Goal: Check status: Check status

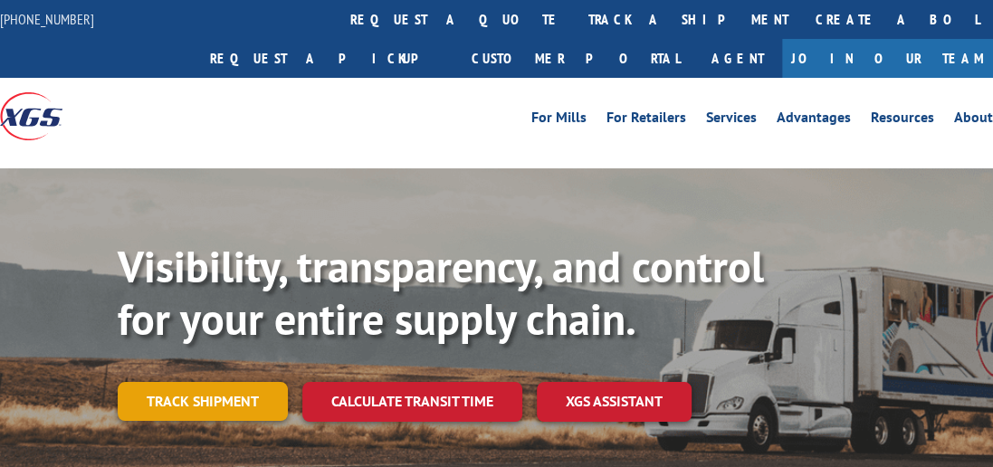
click at [169, 382] on link "Track shipment" at bounding box center [203, 401] width 170 height 38
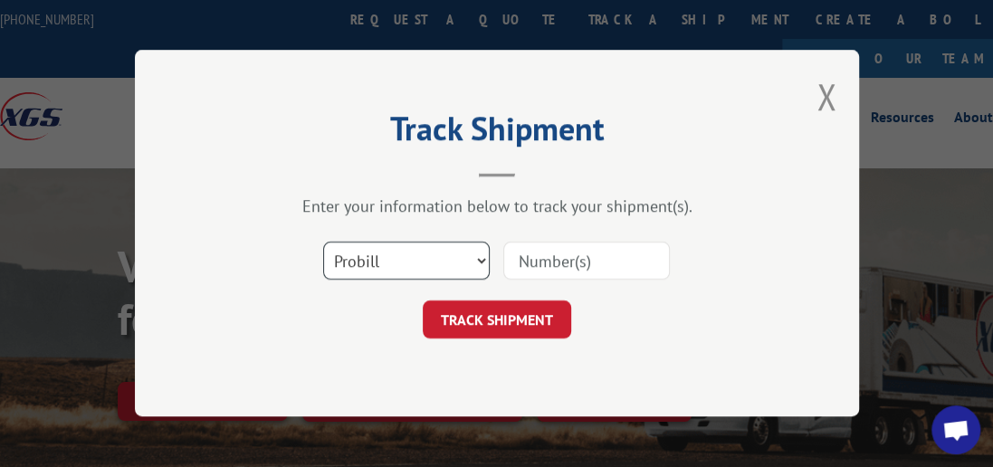
click at [481, 261] on select "Select category... Probill BOL PO" at bounding box center [406, 262] width 167 height 38
click at [481, 257] on select "Select category... Probill BOL PO" at bounding box center [406, 262] width 167 height 38
click at [482, 259] on select "Select category... Probill BOL PO" at bounding box center [406, 262] width 167 height 38
select select "bol"
click at [323, 243] on select "Select category... Probill BOL PO" at bounding box center [406, 262] width 167 height 38
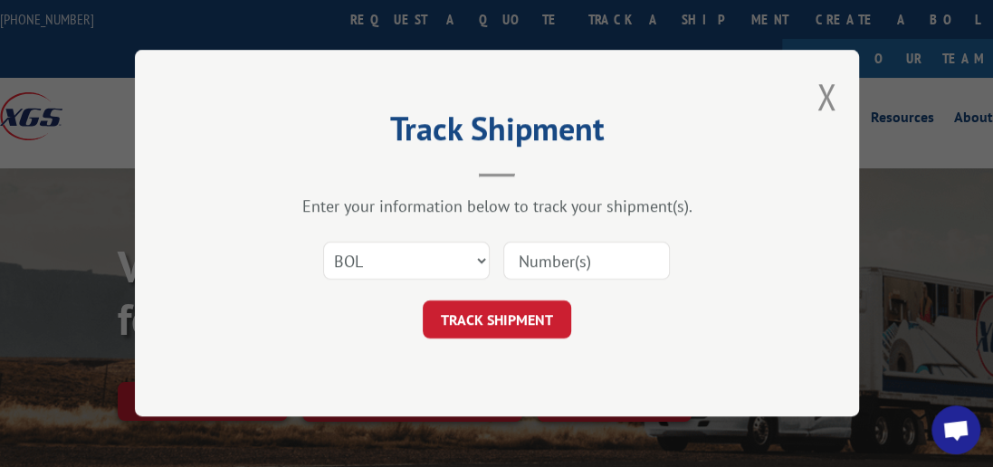
click at [597, 258] on input at bounding box center [586, 262] width 167 height 38
type input "7089795"
click at [475, 329] on button "TRACK SHIPMENT" at bounding box center [497, 321] width 149 height 38
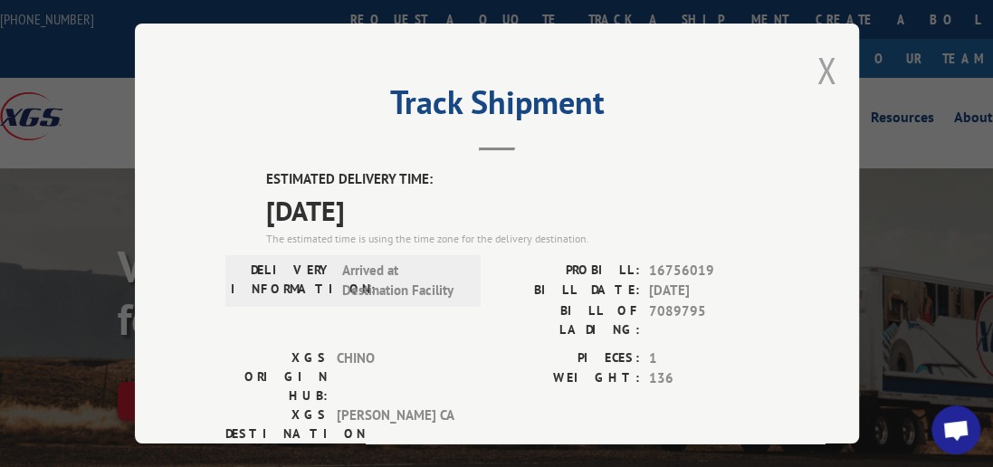
click at [829, 49] on button "Close modal" at bounding box center [827, 70] width 20 height 48
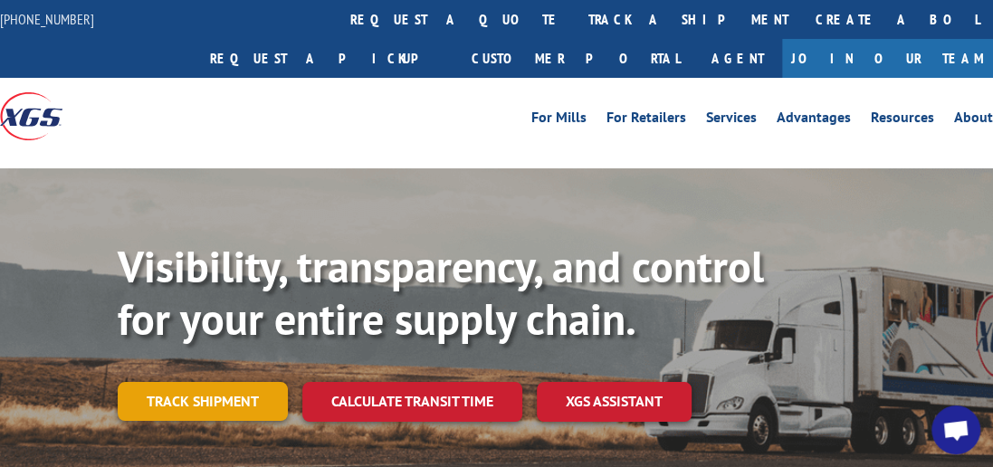
click at [187, 382] on link "Track shipment" at bounding box center [203, 401] width 170 height 38
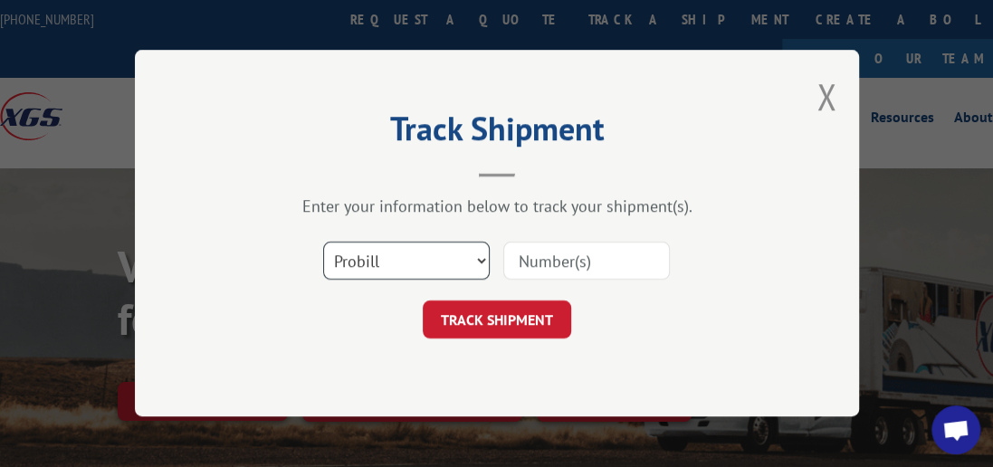
click at [478, 261] on select "Select category... Probill BOL PO" at bounding box center [406, 262] width 167 height 38
select select "bol"
click at [323, 243] on select "Select category... Probill BOL PO" at bounding box center [406, 262] width 167 height 38
click at [568, 261] on input at bounding box center [586, 262] width 167 height 38
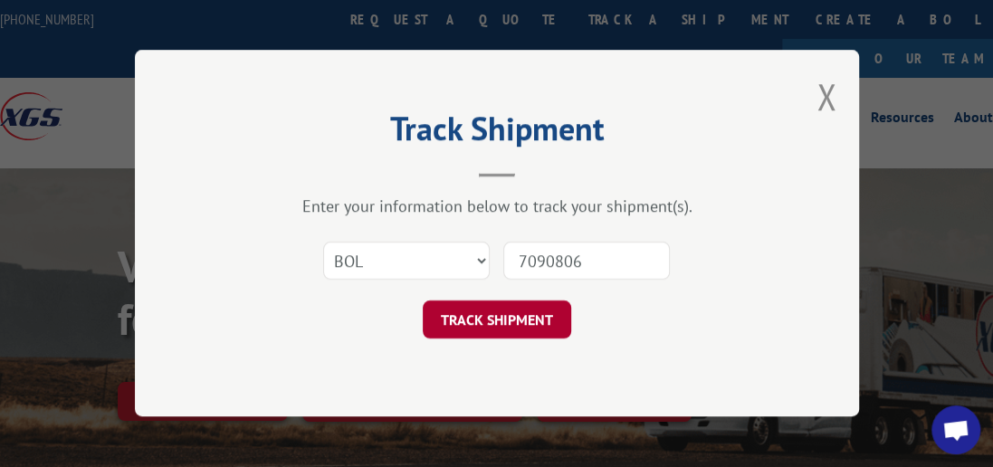
type input "7090806"
click at [520, 325] on button "TRACK SHIPMENT" at bounding box center [497, 321] width 149 height 38
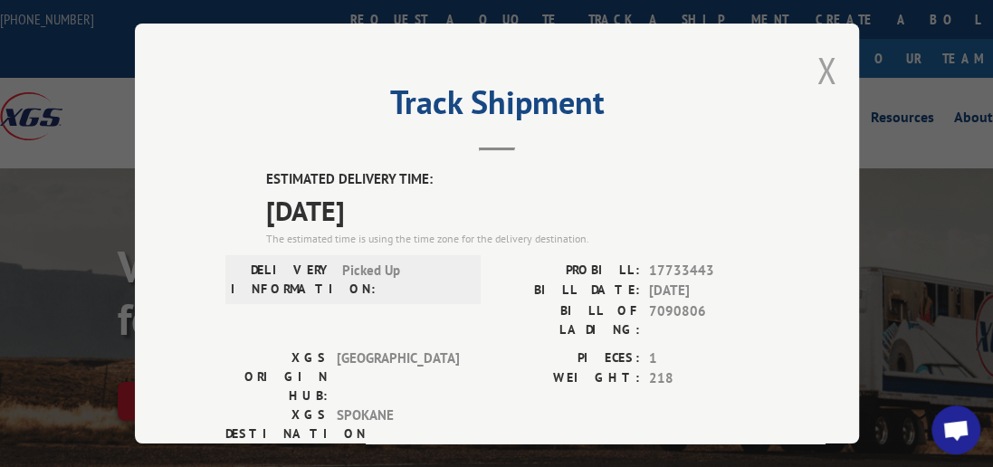
click at [823, 62] on button "Close modal" at bounding box center [827, 70] width 20 height 48
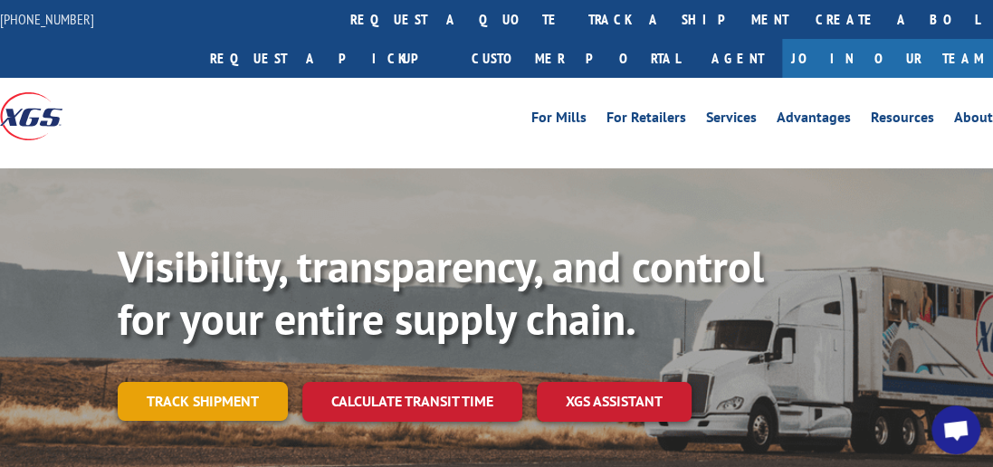
click at [232, 382] on link "Track shipment" at bounding box center [203, 401] width 170 height 38
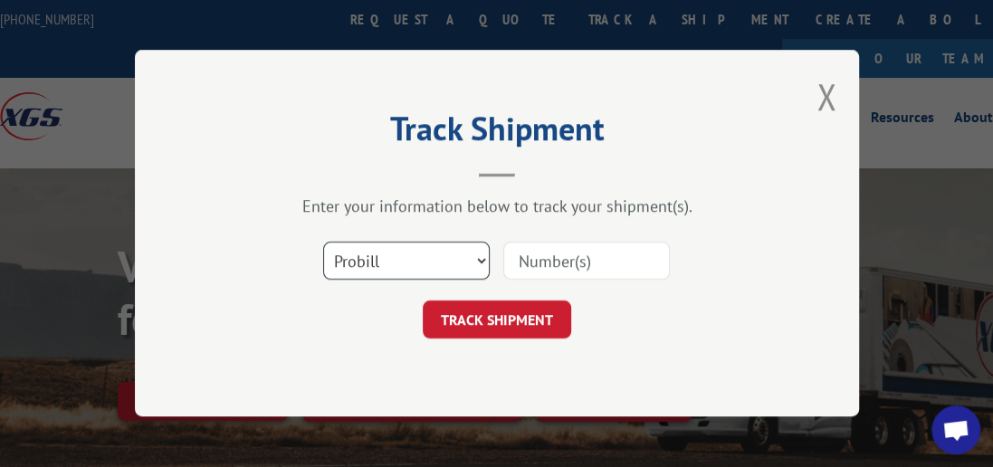
click at [478, 262] on select "Select category... Probill BOL PO" at bounding box center [406, 262] width 167 height 38
select select "bol"
click at [323, 243] on select "Select category... Probill BOL PO" at bounding box center [406, 262] width 167 height 38
click at [540, 268] on input at bounding box center [586, 262] width 167 height 38
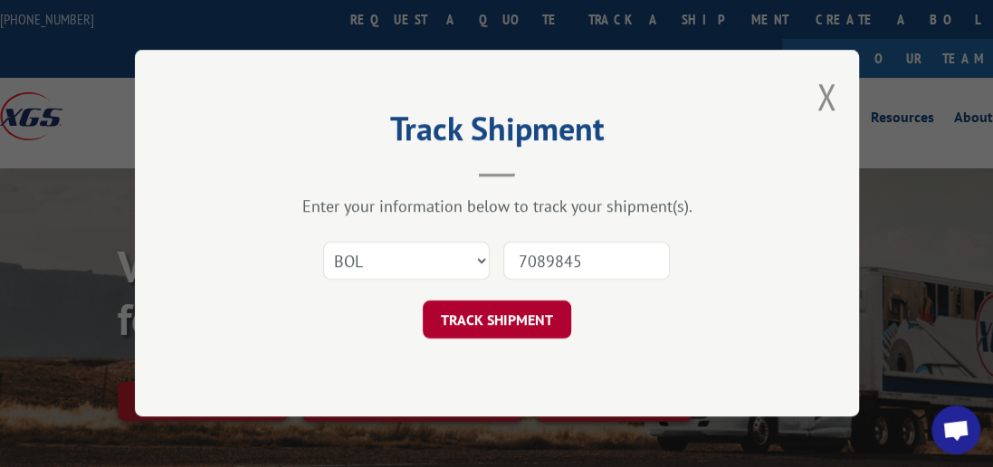
type input "7089845"
click at [544, 310] on button "TRACK SHIPMENT" at bounding box center [497, 321] width 149 height 38
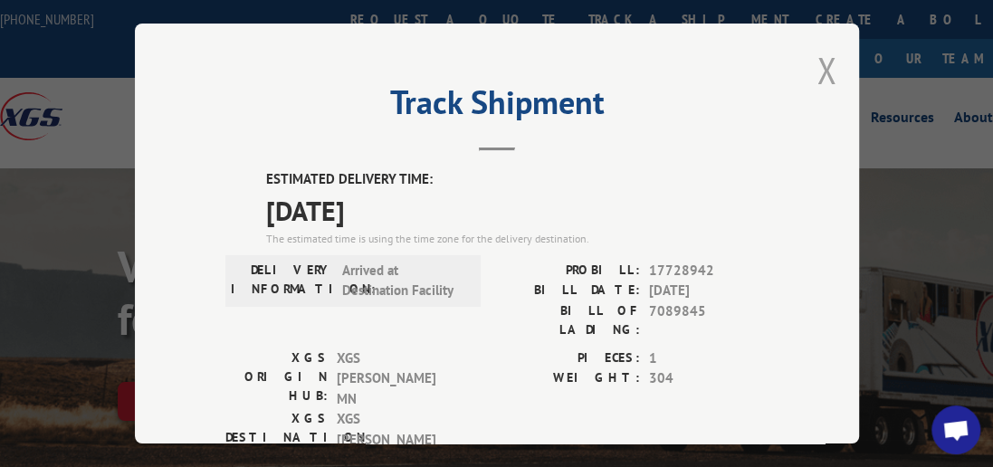
drag, startPoint x: 828, startPoint y: 72, endPoint x: 824, endPoint y: 56, distance: 15.8
click at [827, 72] on button "Close modal" at bounding box center [827, 70] width 20 height 48
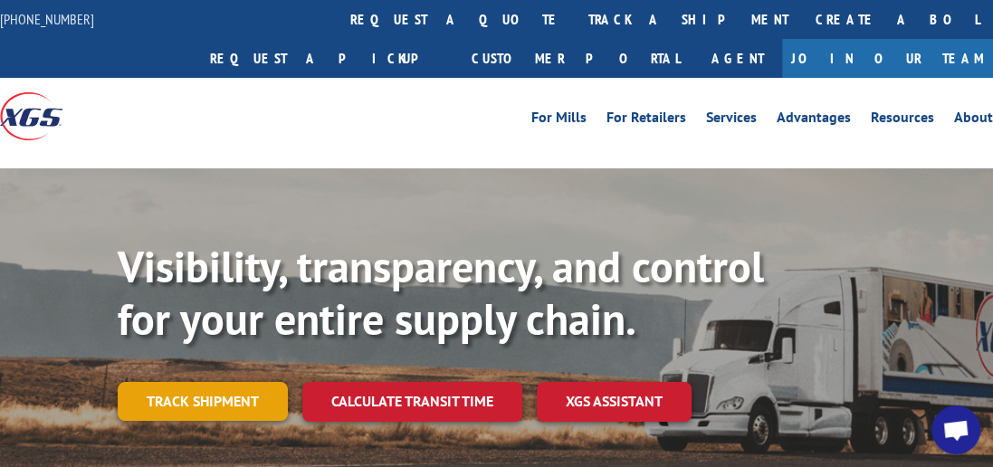
click at [241, 382] on link "Track shipment" at bounding box center [203, 401] width 170 height 38
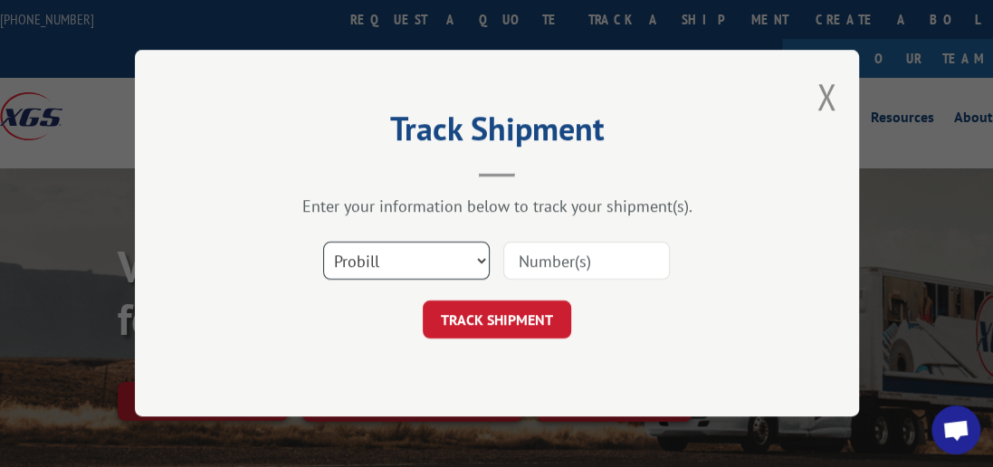
click at [486, 255] on select "Select category... Probill BOL PO" at bounding box center [406, 262] width 167 height 38
select select "bol"
click at [323, 243] on select "Select category... Probill BOL PO" at bounding box center [406, 262] width 167 height 38
click at [536, 267] on input at bounding box center [586, 262] width 167 height 38
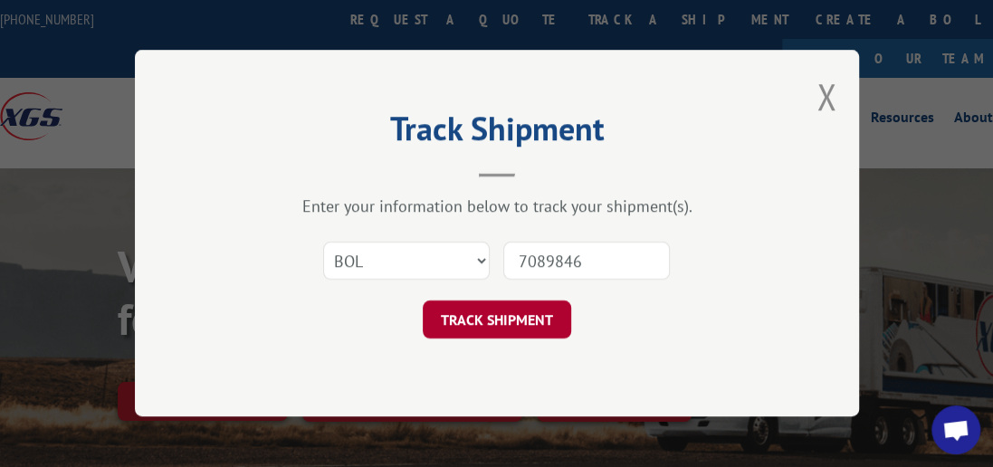
type input "7089846"
click at [527, 319] on button "TRACK SHIPMENT" at bounding box center [497, 321] width 149 height 38
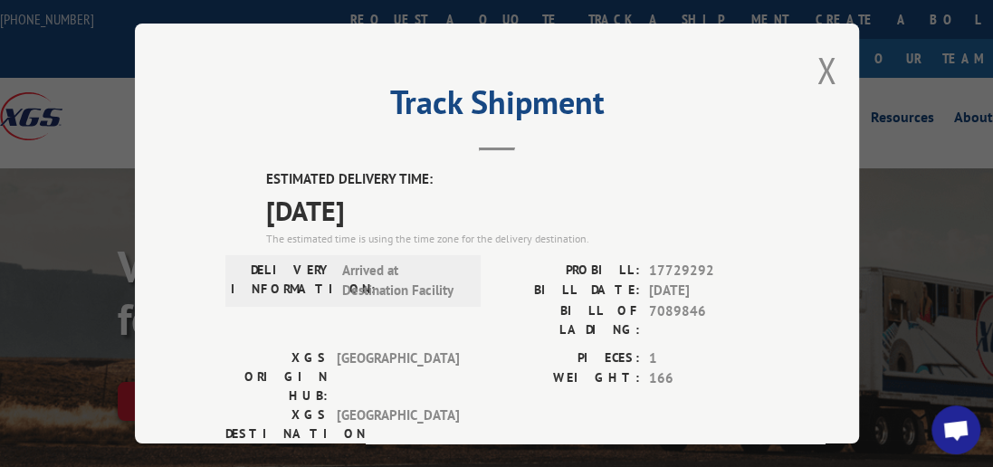
click at [830, 65] on div "Track Shipment ESTIMATED DELIVERY TIME: [DATE] The estimated time is using the …" at bounding box center [497, 234] width 724 height 420
click at [825, 58] on button "Close modal" at bounding box center [827, 70] width 20 height 48
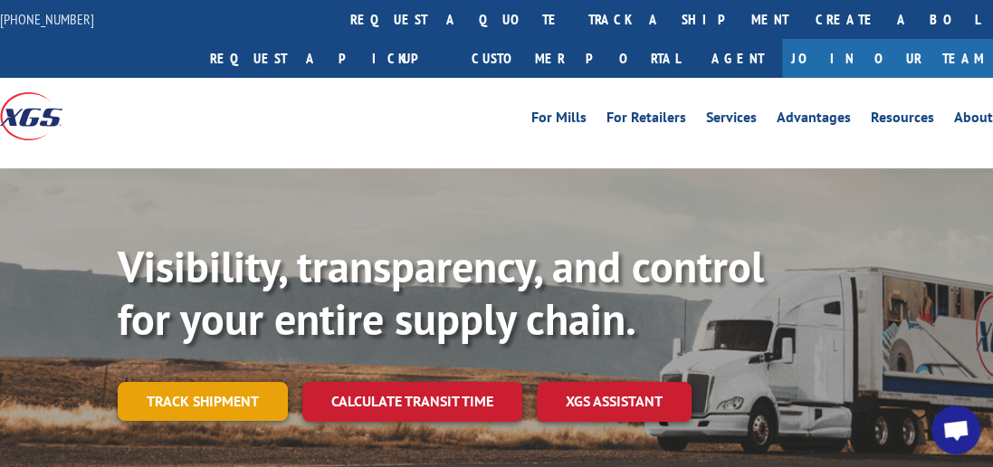
click at [245, 382] on link "Track shipment" at bounding box center [203, 401] width 170 height 38
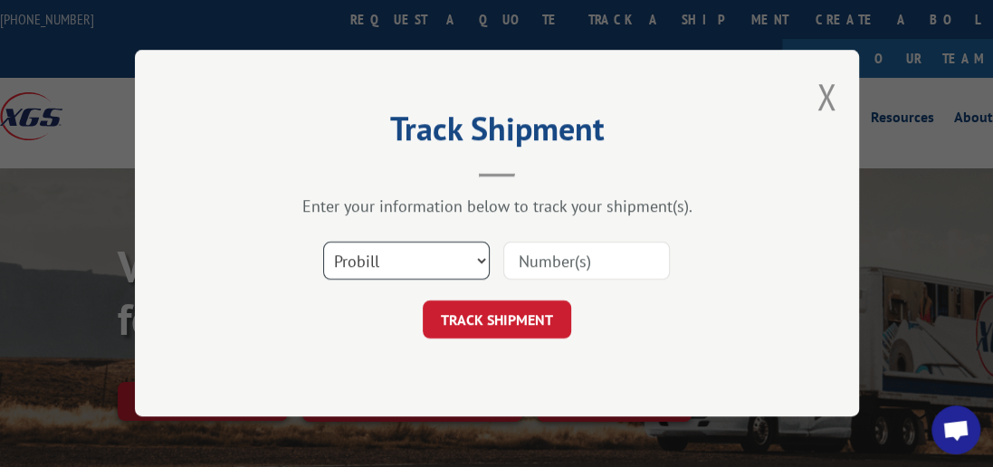
drag, startPoint x: 482, startPoint y: 255, endPoint x: 454, endPoint y: 266, distance: 30.1
click at [482, 255] on select "Select category... Probill BOL PO" at bounding box center [406, 262] width 167 height 38
select select "bol"
click at [323, 243] on select "Select category... Probill BOL PO" at bounding box center [406, 262] width 167 height 38
click at [566, 263] on input at bounding box center [586, 262] width 167 height 38
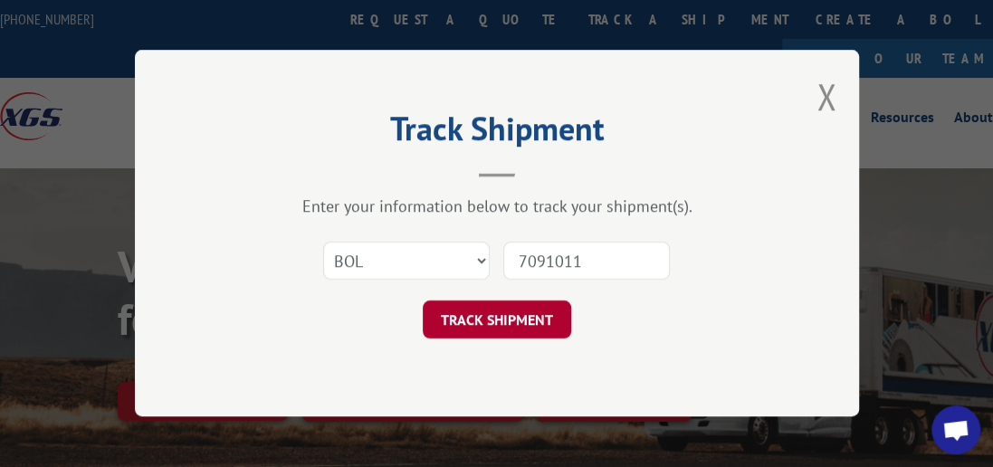
type input "7091011"
click at [528, 312] on button "TRACK SHIPMENT" at bounding box center [497, 321] width 149 height 38
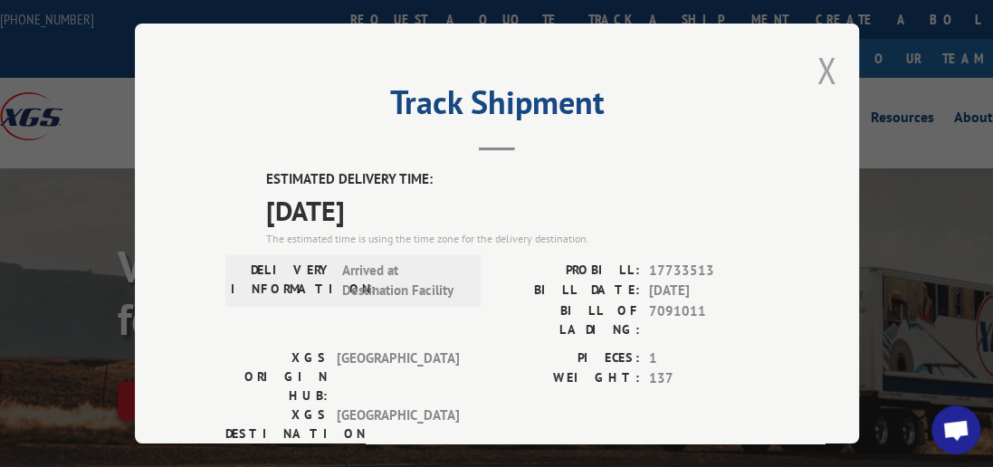
click at [819, 63] on button "Close modal" at bounding box center [827, 70] width 20 height 48
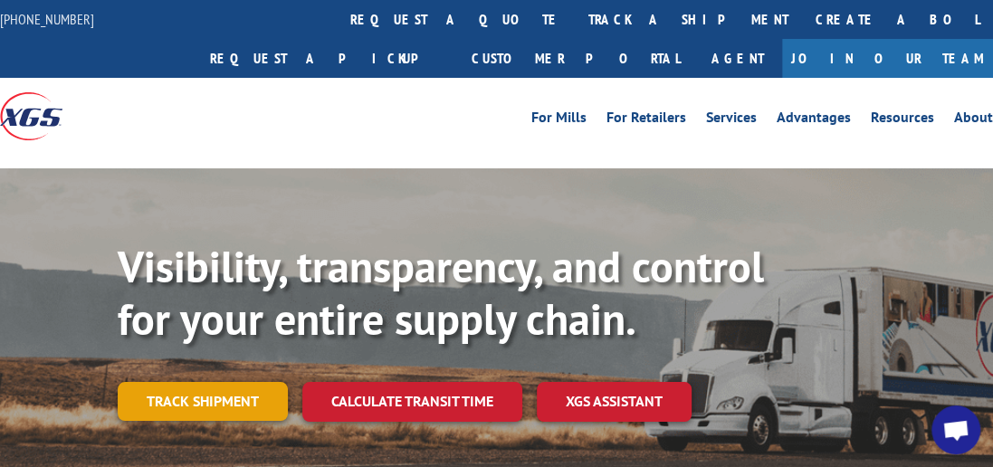
click at [262, 382] on link "Track shipment" at bounding box center [203, 401] width 170 height 38
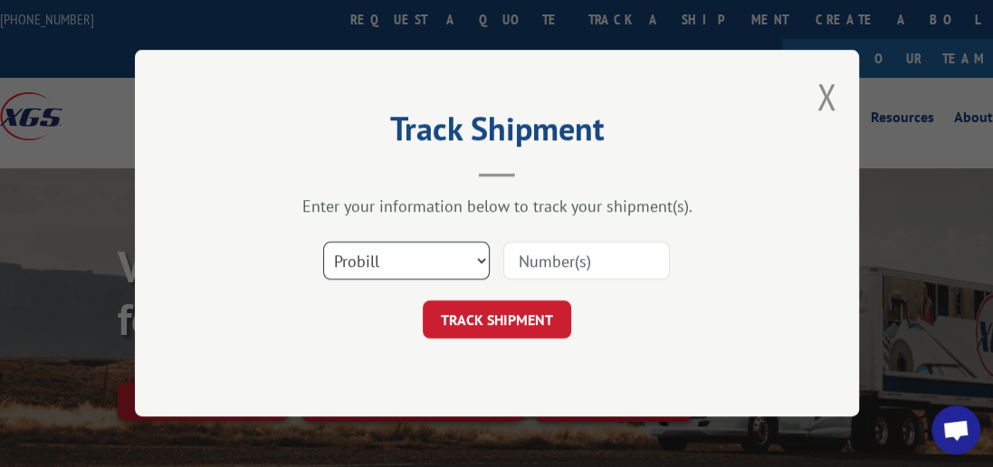
click at [483, 258] on select "Select category... Probill BOL PO" at bounding box center [406, 262] width 167 height 38
select select "bol"
click at [323, 243] on select "Select category... Probill BOL PO" at bounding box center [406, 262] width 167 height 38
click at [618, 267] on input at bounding box center [586, 262] width 167 height 38
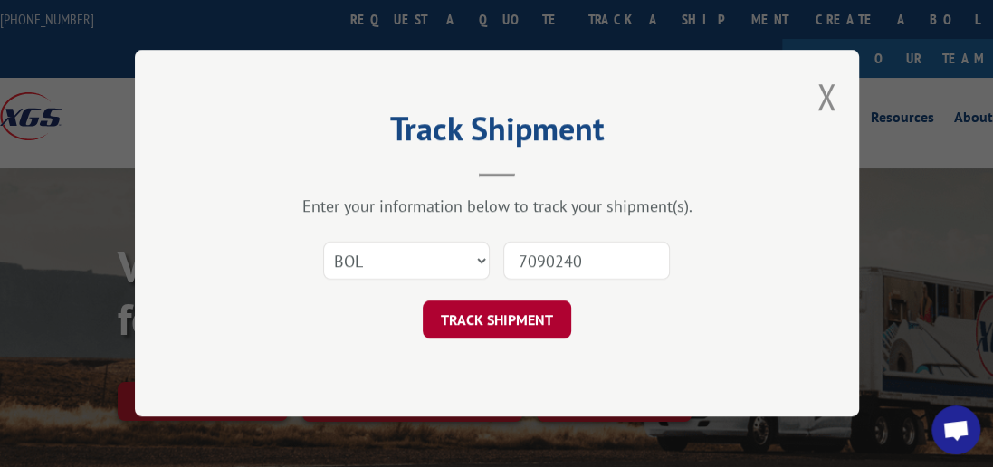
type input "7090240"
click at [473, 322] on button "TRACK SHIPMENT" at bounding box center [497, 321] width 149 height 38
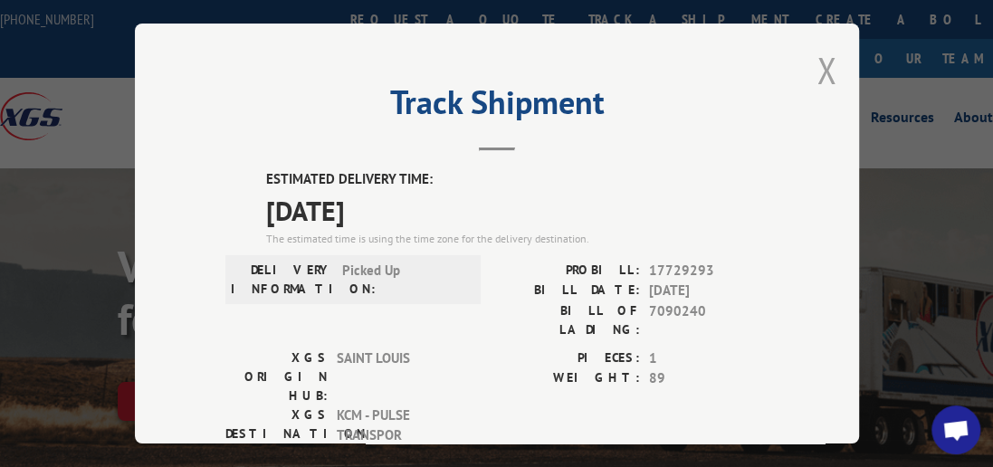
click at [827, 64] on button "Close modal" at bounding box center [827, 70] width 20 height 48
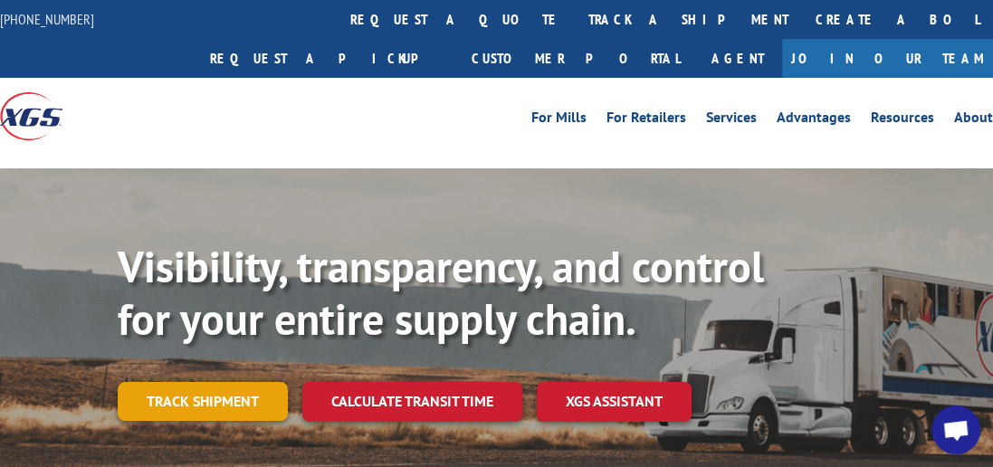
click at [156, 382] on link "Track shipment" at bounding box center [203, 401] width 170 height 38
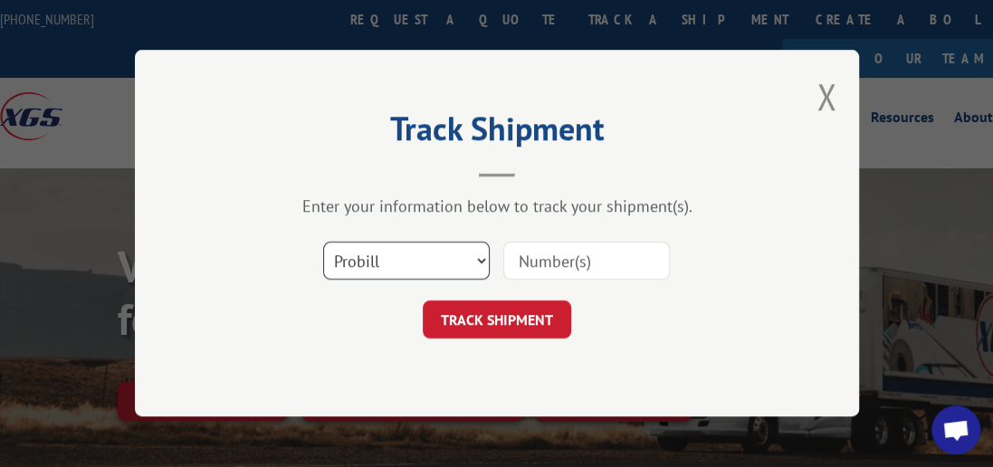
drag, startPoint x: 484, startPoint y: 254, endPoint x: 472, endPoint y: 255, distance: 11.9
click at [484, 254] on select "Select category... Probill BOL PO" at bounding box center [406, 262] width 167 height 38
select select "bol"
click at [323, 243] on select "Select category... Probill BOL PO" at bounding box center [406, 262] width 167 height 38
click at [520, 264] on input at bounding box center [586, 262] width 167 height 38
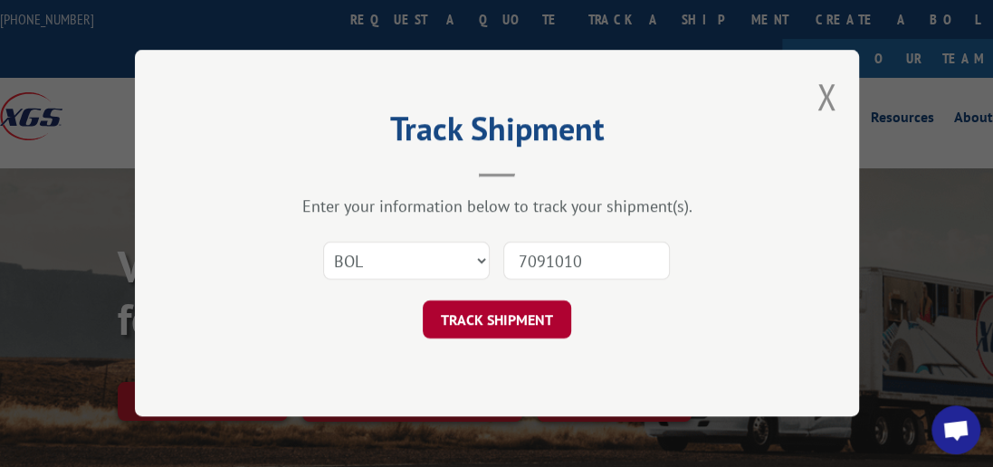
type input "7091010"
click at [553, 322] on button "TRACK SHIPMENT" at bounding box center [497, 321] width 149 height 38
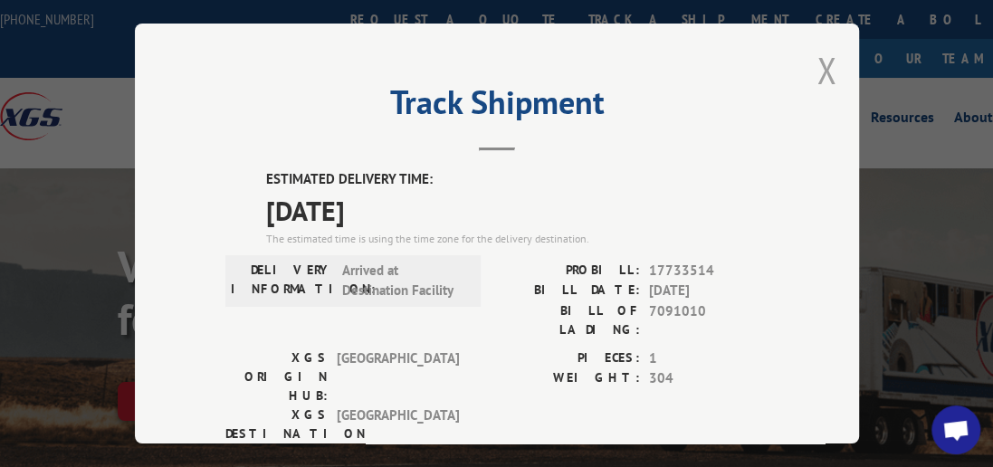
click at [819, 66] on button "Close modal" at bounding box center [827, 70] width 20 height 48
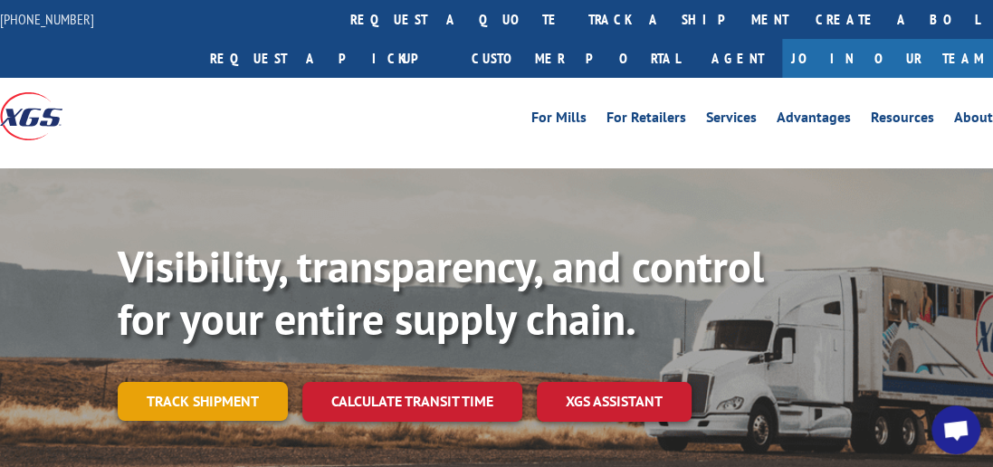
click at [243, 382] on link "Track shipment" at bounding box center [203, 401] width 170 height 38
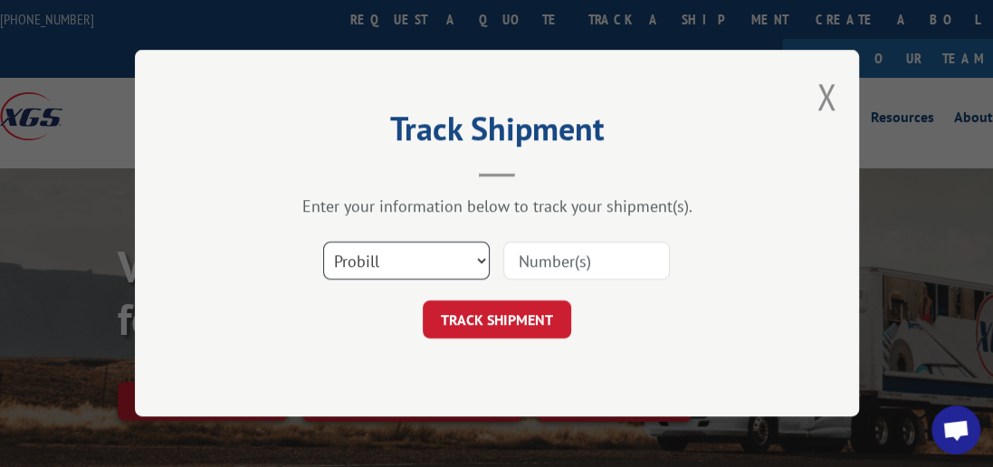
click at [483, 256] on select "Select category... Probill BOL PO" at bounding box center [406, 262] width 167 height 38
select select "bol"
click at [323, 243] on select "Select category... Probill BOL PO" at bounding box center [406, 262] width 167 height 38
click at [576, 273] on input at bounding box center [586, 262] width 167 height 38
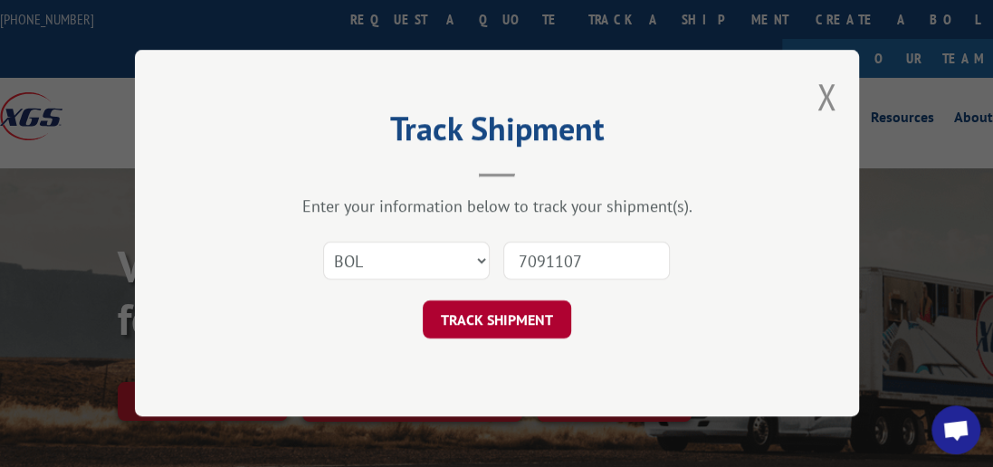
type input "7091107"
click at [494, 321] on button "TRACK SHIPMENT" at bounding box center [497, 321] width 149 height 38
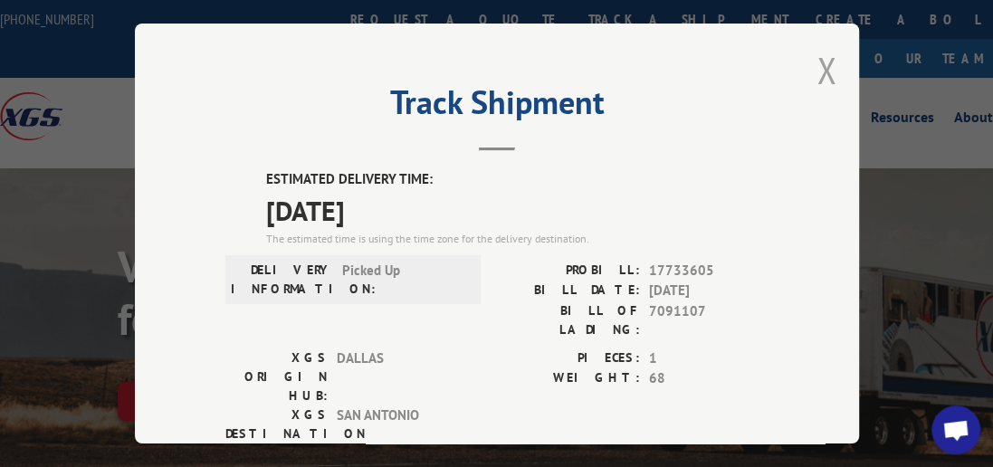
click at [820, 58] on button "Close modal" at bounding box center [827, 70] width 20 height 48
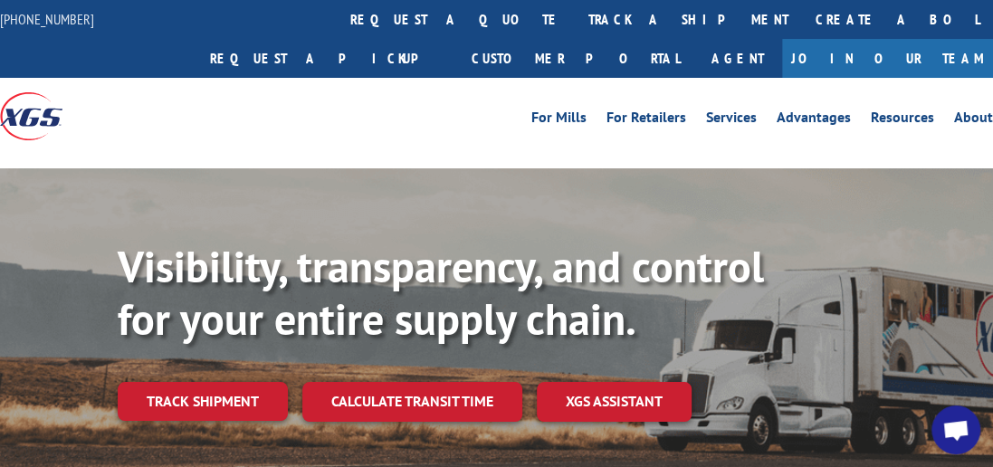
click at [237, 340] on div "Visibility, transparency, and control for your entire supply chain. Track shipm…" at bounding box center [556, 367] width 876 height 253
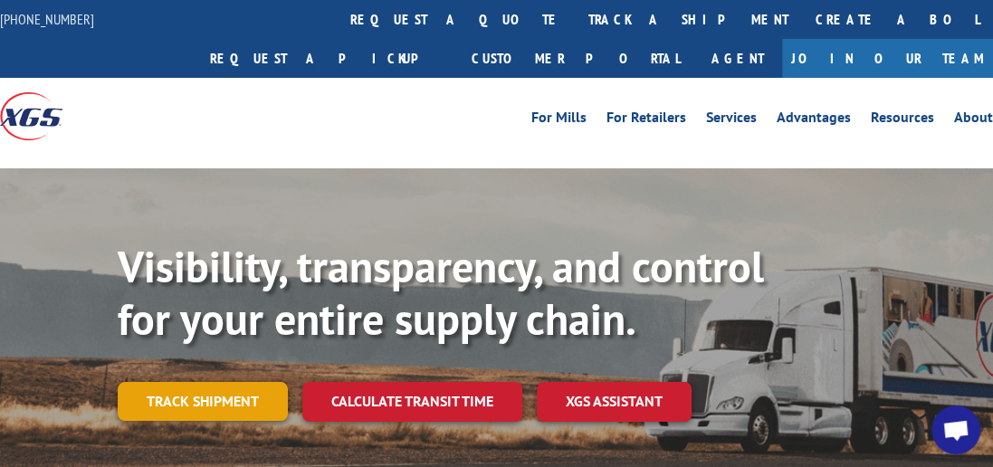
click at [228, 382] on link "Track shipment" at bounding box center [203, 401] width 170 height 38
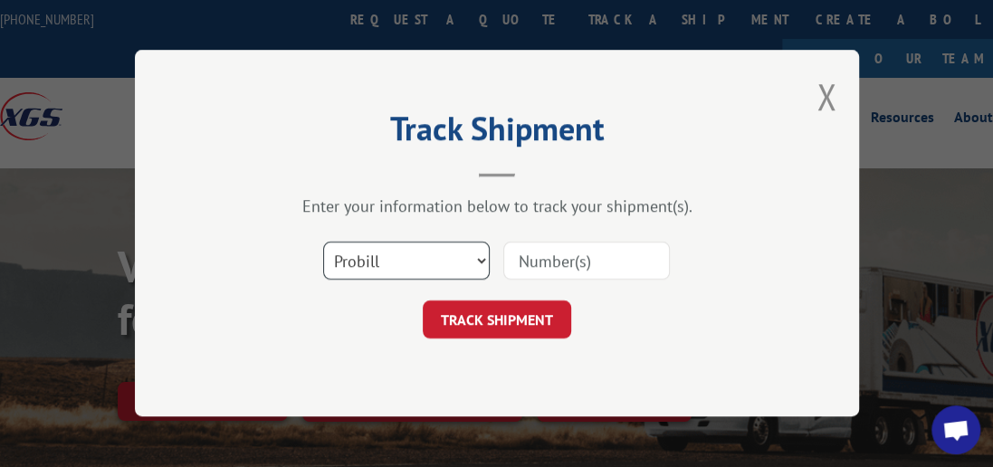
drag, startPoint x: 482, startPoint y: 261, endPoint x: 447, endPoint y: 273, distance: 36.4
click at [482, 261] on select "Select category... Probill BOL PO" at bounding box center [406, 262] width 167 height 38
select select "bol"
click at [323, 243] on select "Select category... Probill BOL PO" at bounding box center [406, 262] width 167 height 38
click at [609, 264] on input at bounding box center [586, 262] width 167 height 38
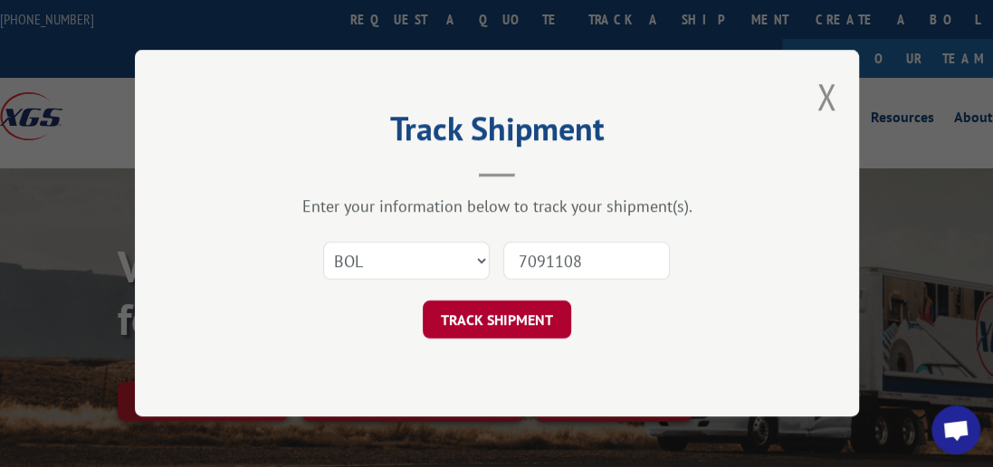
type input "7091108"
click at [518, 318] on button "TRACK SHIPMENT" at bounding box center [497, 321] width 149 height 38
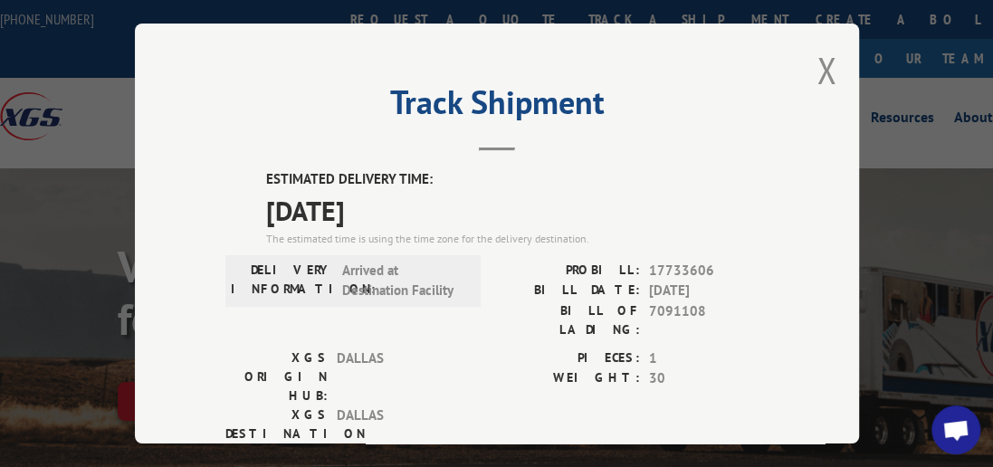
click at [810, 59] on div "Track Shipment ESTIMATED DELIVERY TIME: [DATE] The estimated time is using the …" at bounding box center [497, 234] width 724 height 420
click at [823, 61] on button "Close modal" at bounding box center [827, 70] width 20 height 48
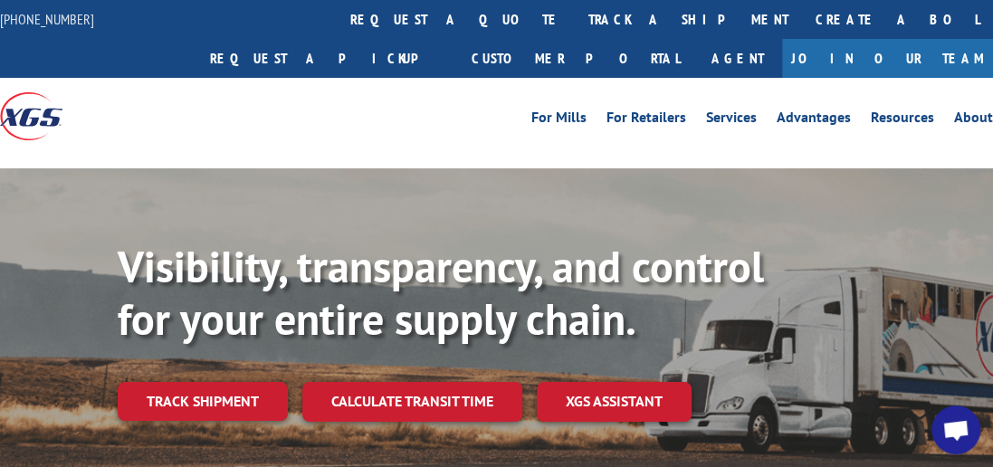
click at [214, 382] on link "Track shipment" at bounding box center [203, 401] width 170 height 38
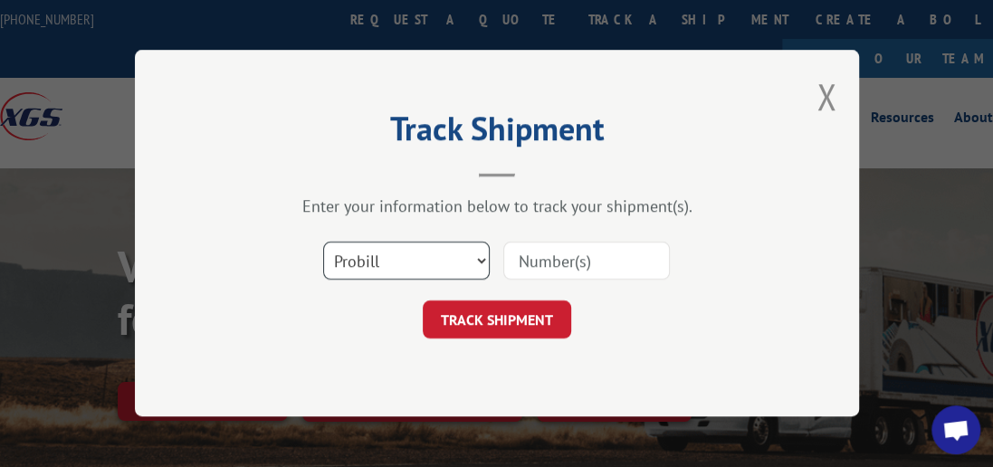
click at [483, 266] on select "Select category... Probill BOL PO" at bounding box center [406, 262] width 167 height 38
select select "bol"
click at [323, 243] on select "Select category... Probill BOL PO" at bounding box center [406, 262] width 167 height 38
click at [543, 264] on input at bounding box center [586, 262] width 167 height 38
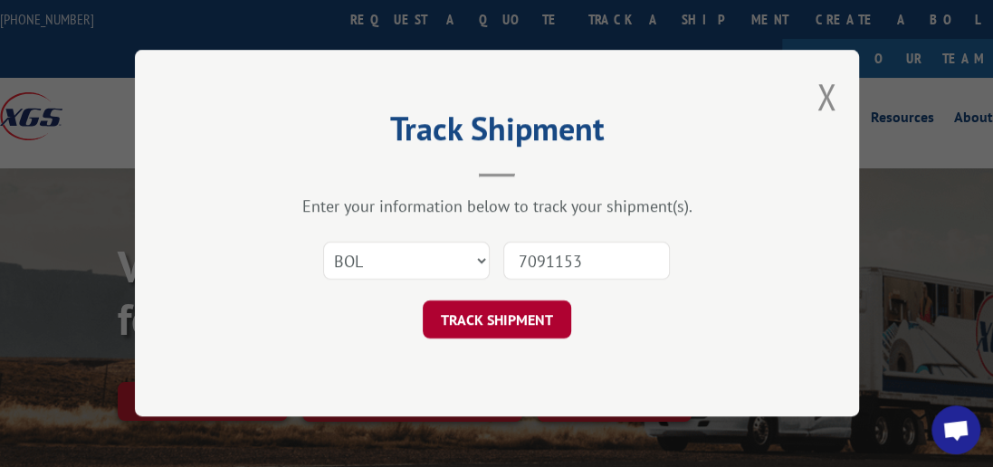
type input "7091153"
click at [494, 326] on button "TRACK SHIPMENT" at bounding box center [497, 321] width 149 height 38
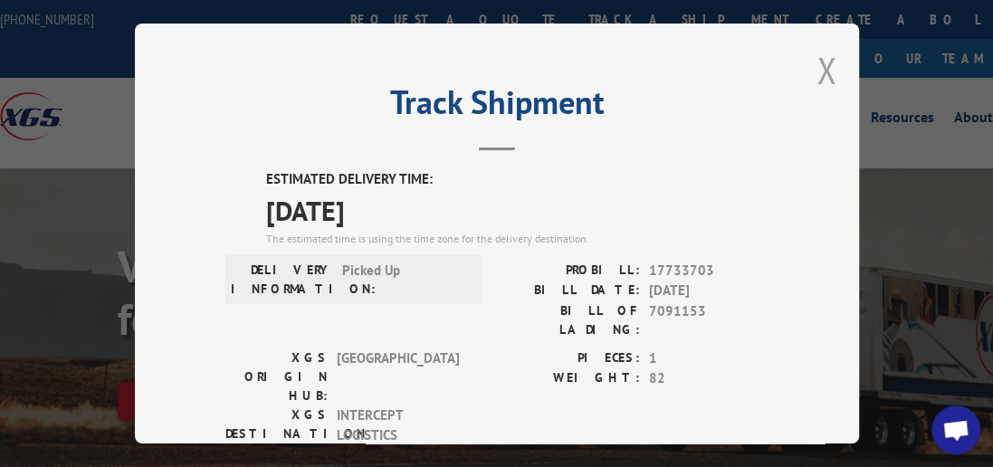
click at [821, 64] on button "Close modal" at bounding box center [827, 70] width 20 height 48
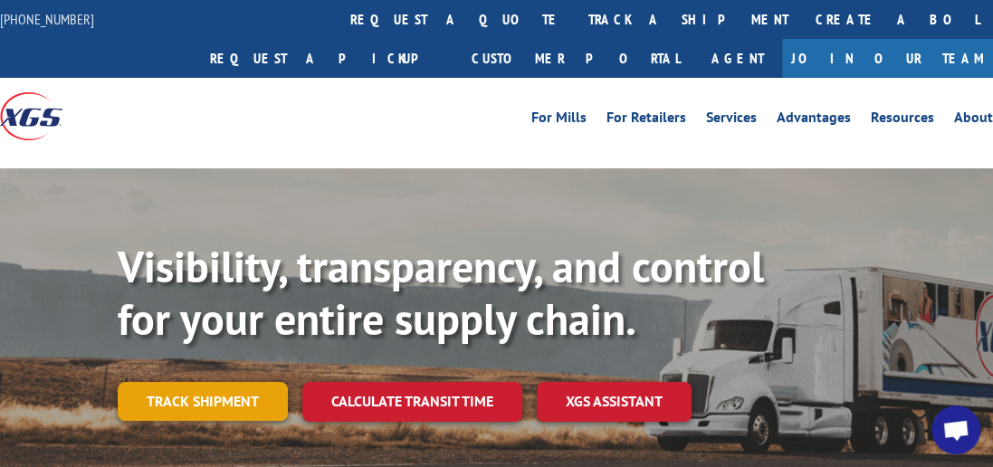
click at [189, 382] on link "Track shipment" at bounding box center [203, 401] width 170 height 38
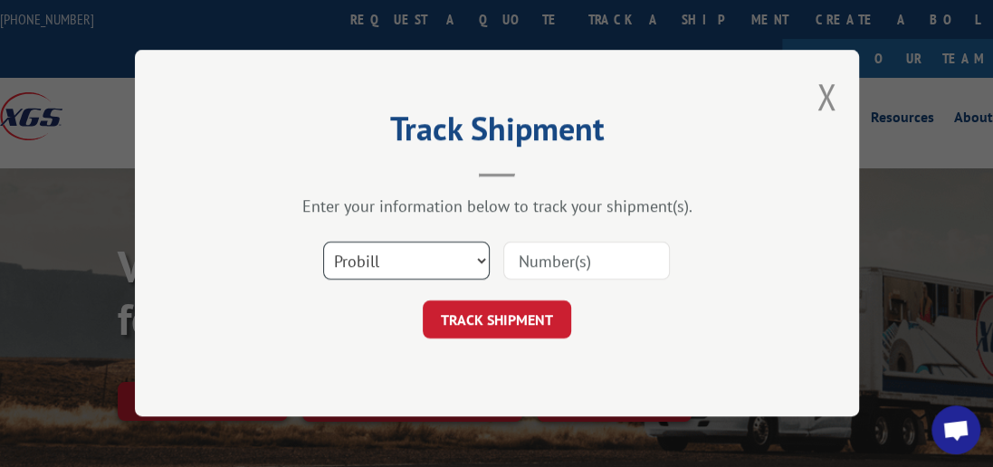
click at [480, 256] on select "Select category... Probill BOL PO" at bounding box center [406, 262] width 167 height 38
select select "bol"
click at [323, 243] on select "Select category... Probill BOL PO" at bounding box center [406, 262] width 167 height 38
click at [523, 262] on input at bounding box center [586, 262] width 167 height 38
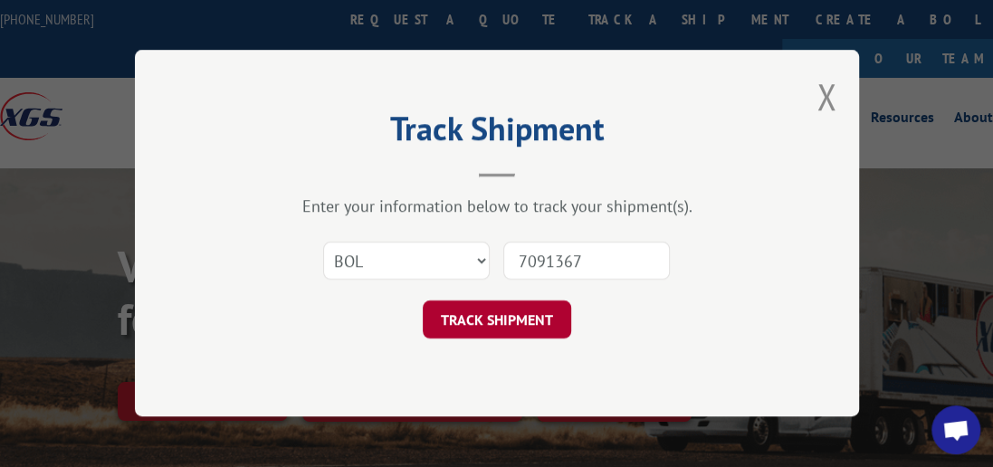
type input "7091367"
click at [484, 317] on button "TRACK SHIPMENT" at bounding box center [497, 321] width 149 height 38
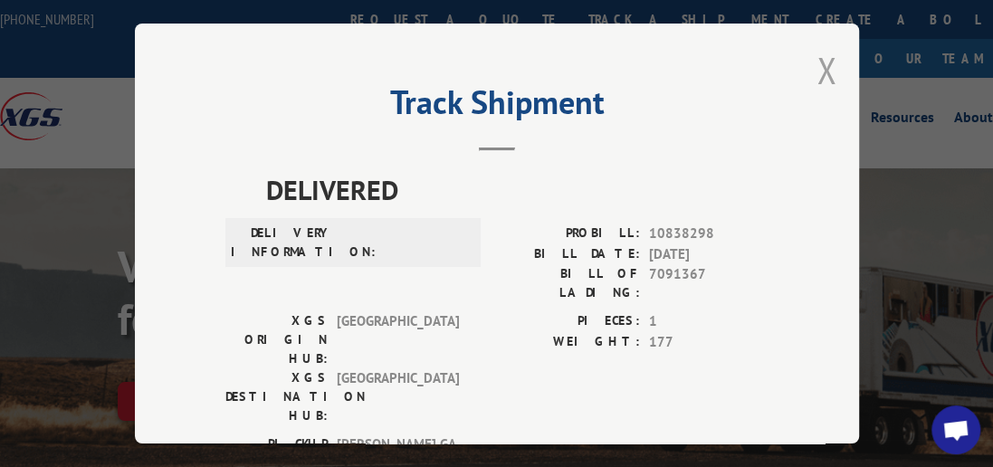
drag, startPoint x: 814, startPoint y: 56, endPoint x: 873, endPoint y: 1, distance: 80.7
click at [817, 56] on button "Close modal" at bounding box center [827, 70] width 20 height 48
